Goal: Find specific page/section: Find specific page/section

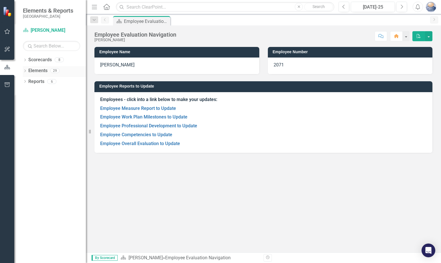
click at [37, 73] on link "Elements" at bounding box center [37, 70] width 19 height 7
click at [31, 71] on link "Elements" at bounding box center [37, 70] width 19 height 7
click at [53, 71] on div "29" at bounding box center [54, 70] width 9 height 5
click at [55, 70] on div "29" at bounding box center [54, 70] width 9 height 5
click at [45, 61] on link "Scorecards" at bounding box center [39, 60] width 23 height 7
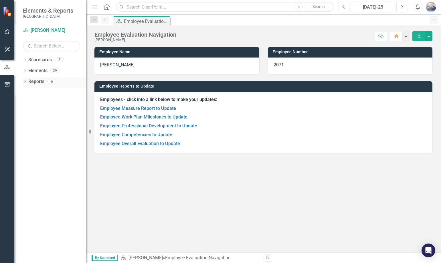
click at [43, 82] on link "Reports" at bounding box center [36, 81] width 16 height 7
click at [38, 85] on div "Reports" at bounding box center [36, 81] width 16 height 9
click at [38, 84] on link "Reports" at bounding box center [36, 81] width 16 height 7
click at [153, 106] on link "Employee Measure Report to Update" at bounding box center [138, 108] width 76 height 5
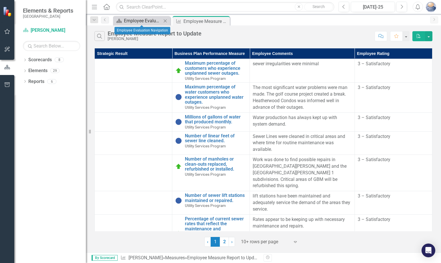
click at [156, 20] on div "Employee Evaluation Navigation" at bounding box center [143, 20] width 38 height 7
